Goal: Ask a question

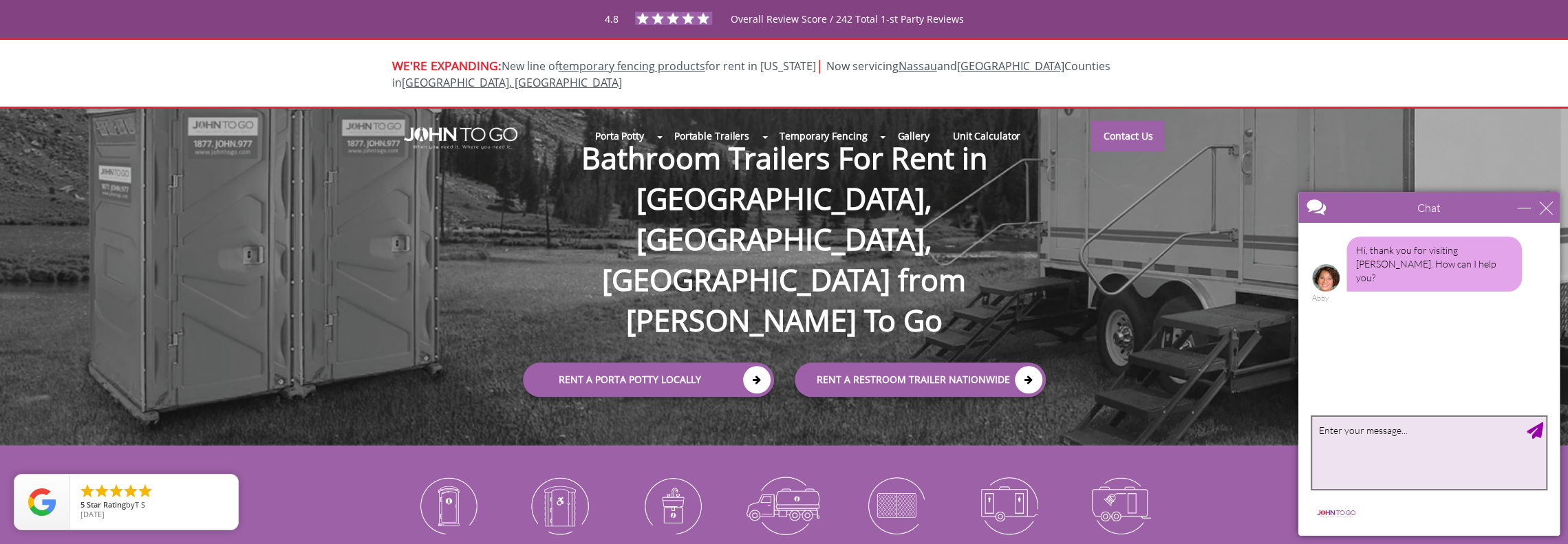
click at [1369, 468] on textarea "type your message" at bounding box center [1428, 453] width 234 height 72
type textarea "are you a MBE or a WBE company"
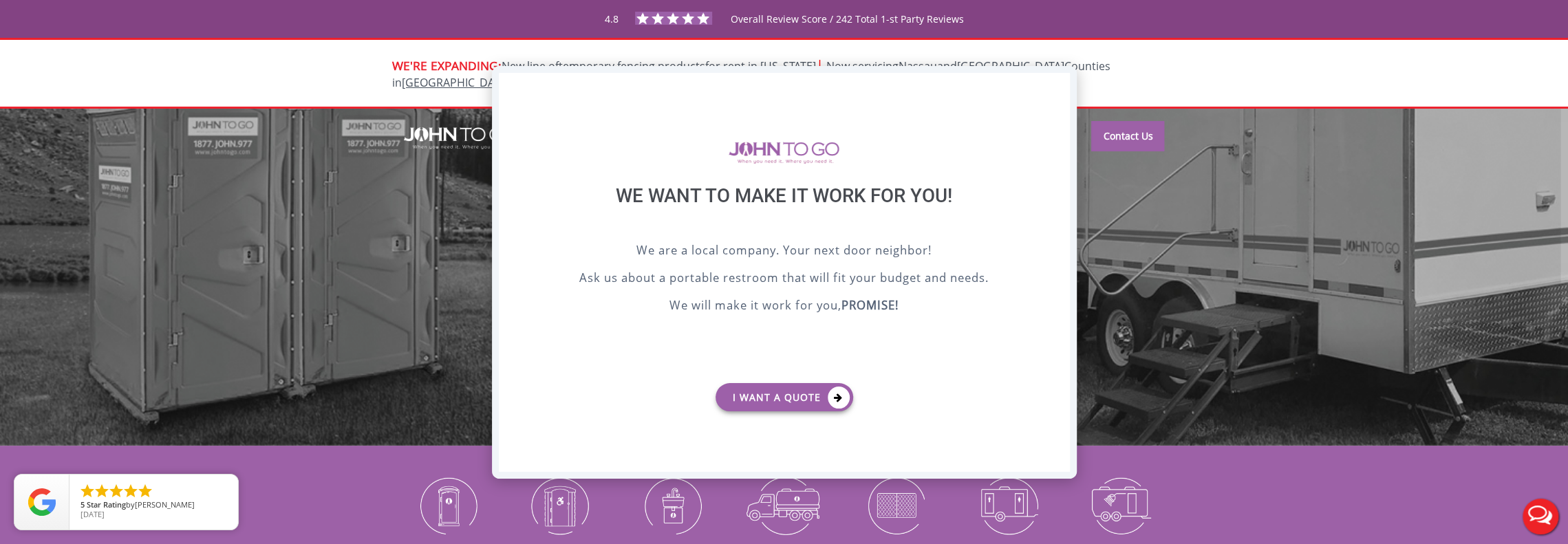
click at [1057, 89] on div "X" at bounding box center [1059, 84] width 21 height 23
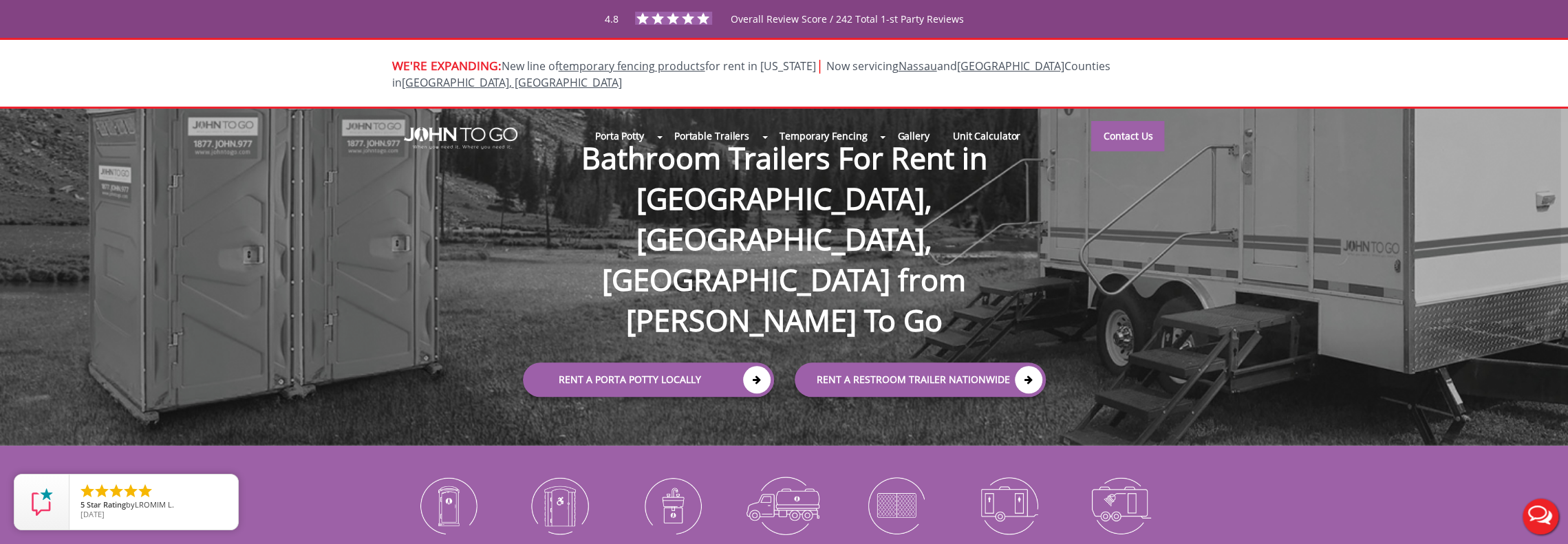
click at [1545, 520] on button "Live Chat" at bounding box center [1540, 517] width 55 height 55
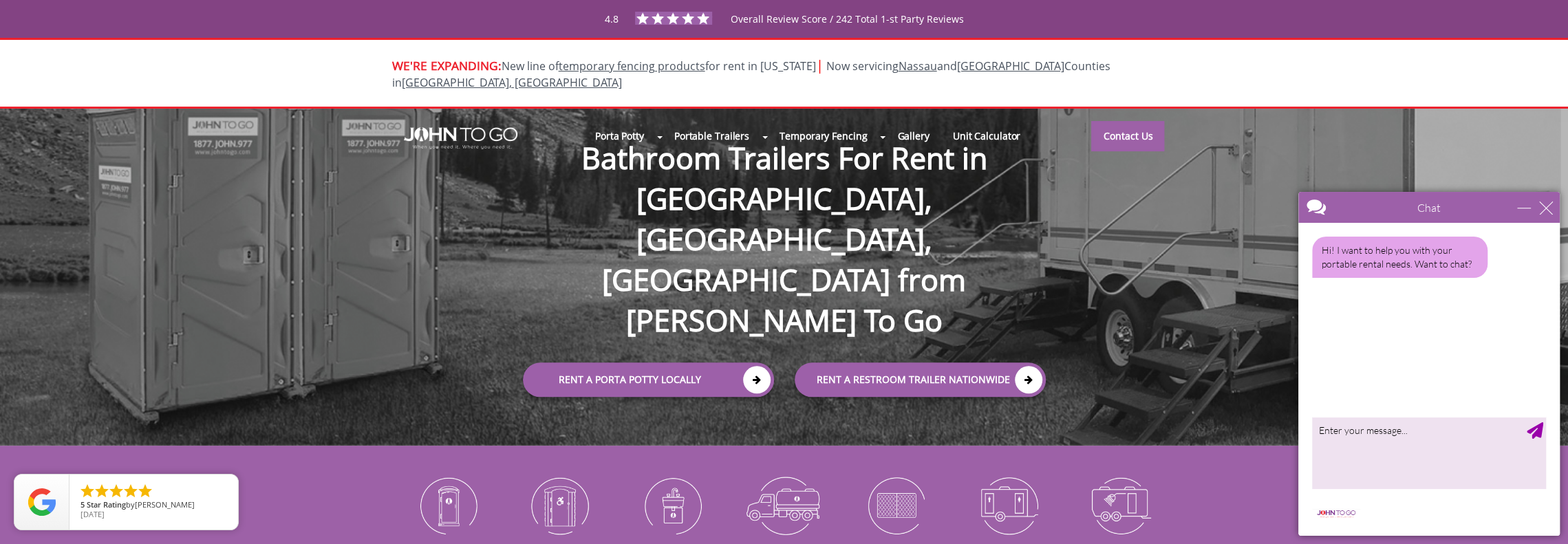
click at [1556, 205] on div "Chat" at bounding box center [1428, 207] width 262 height 31
click at [1553, 205] on div "Chat" at bounding box center [1428, 207] width 262 height 31
click at [1543, 212] on div "close" at bounding box center [1546, 208] width 14 height 14
